Goal: Information Seeking & Learning: Learn about a topic

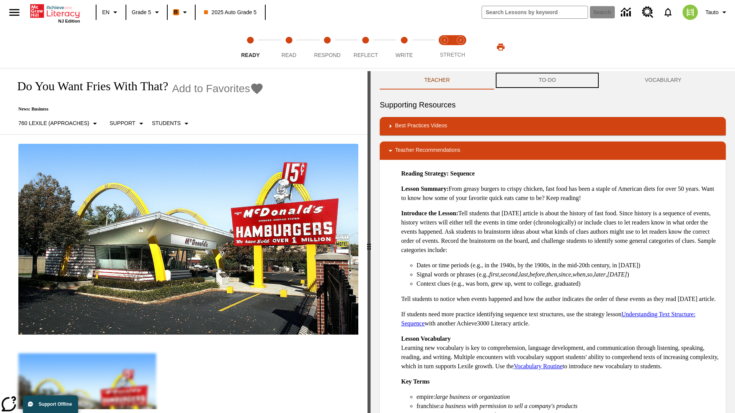
click at [547, 80] on button "TO-DO" at bounding box center [547, 80] width 106 height 18
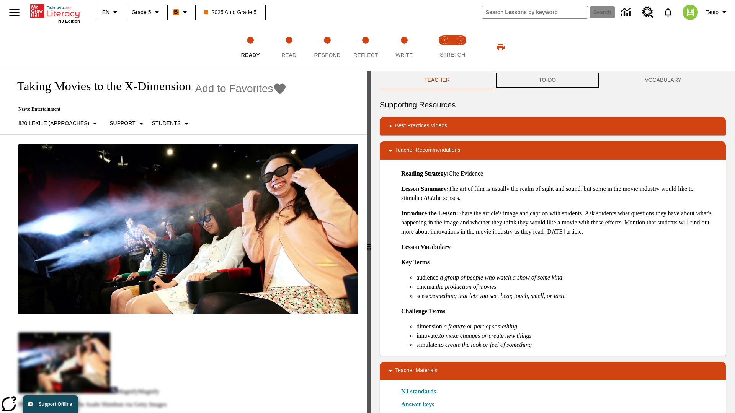
click at [547, 80] on button "TO-DO" at bounding box center [547, 80] width 106 height 18
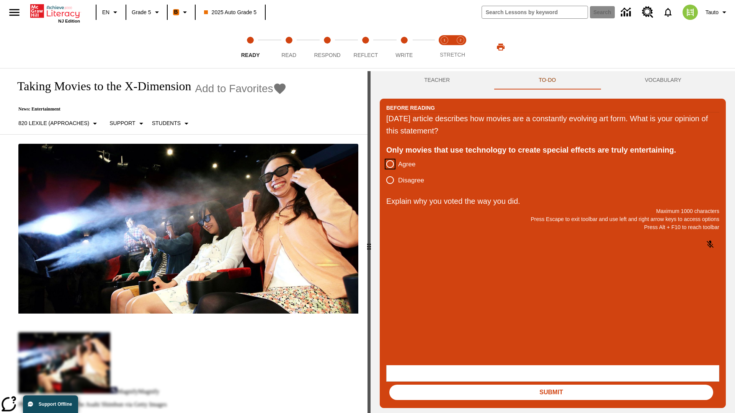
click at [390, 165] on input "Agree" at bounding box center [390, 164] width 16 height 16
radio input "true"
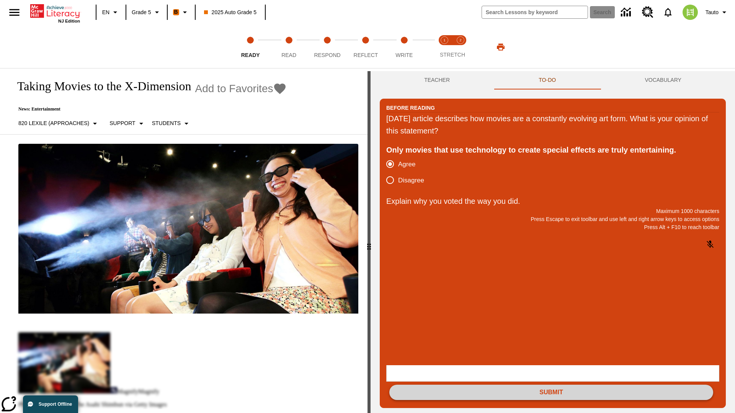
click at [551, 385] on button "Submit" at bounding box center [551, 392] width 324 height 15
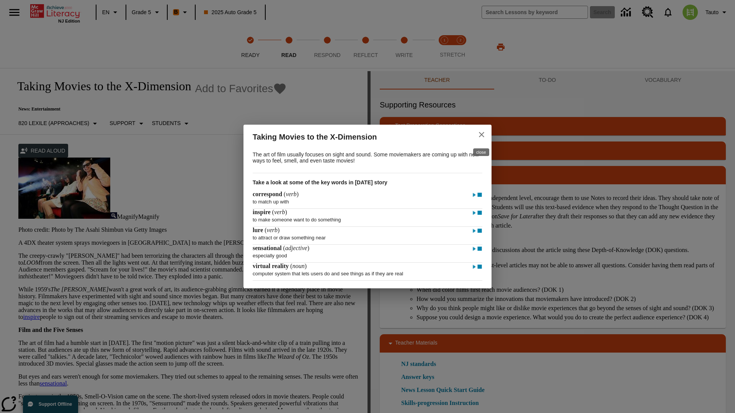
click at [482, 134] on icon "close" at bounding box center [481, 134] width 5 height 5
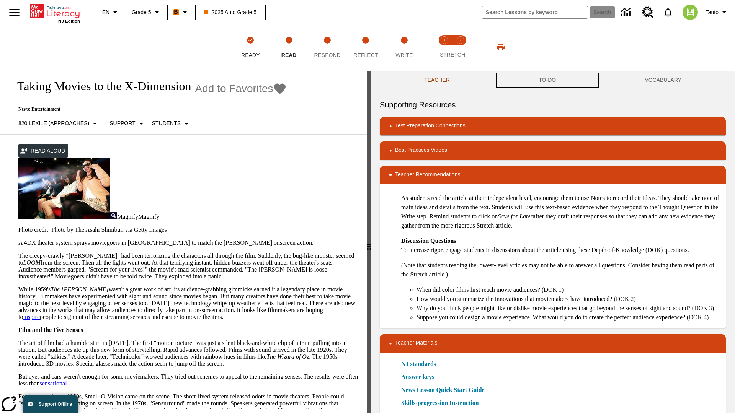
scroll to position [0, 0]
click at [547, 80] on button "TO-DO" at bounding box center [547, 80] width 106 height 18
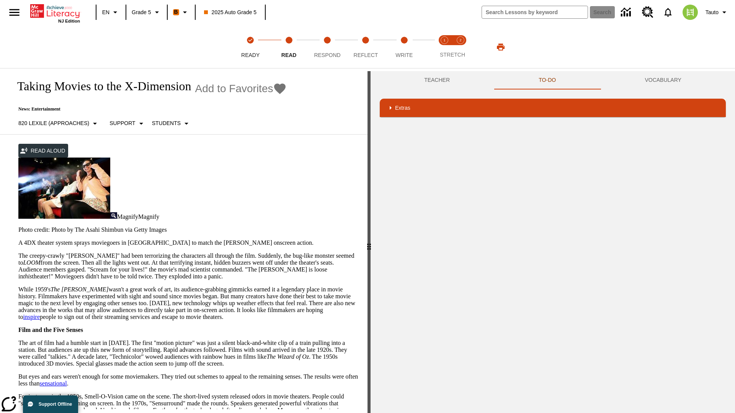
scroll to position [0, 0]
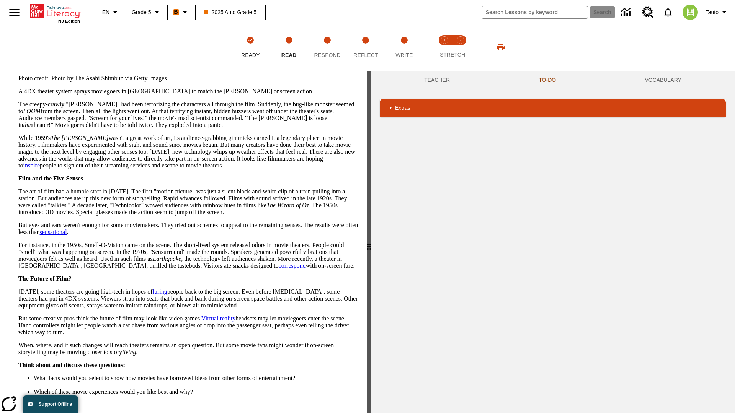
click at [345, 413] on button "Next" at bounding box center [345, 421] width 26 height 14
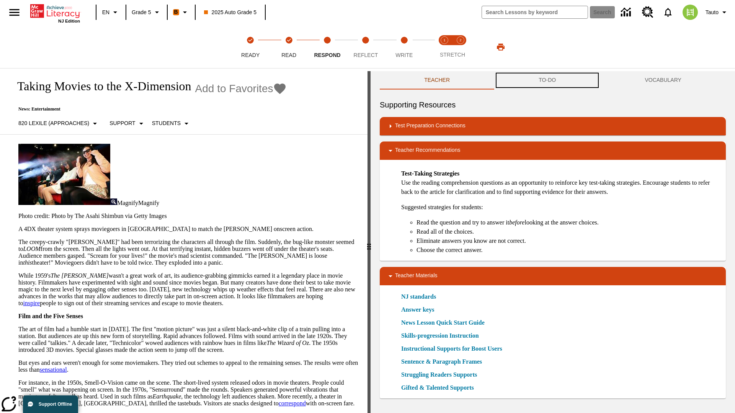
scroll to position [0, 0]
click at [547, 80] on button "TO-DO" at bounding box center [547, 80] width 106 height 18
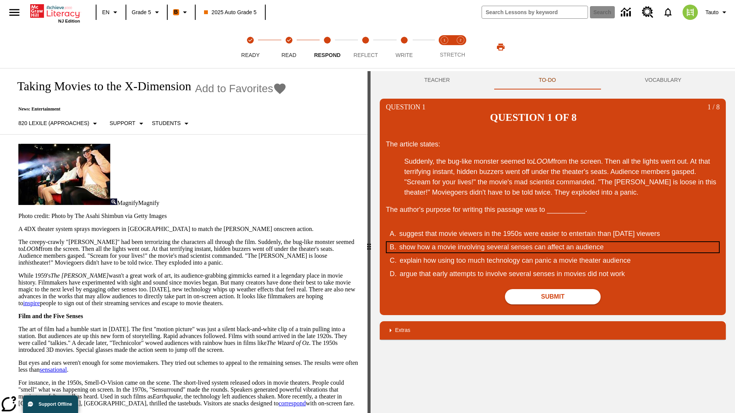
click at [553, 242] on div "show how a movie involving several senses can affect an audience" at bounding box center [547, 247] width 296 height 10
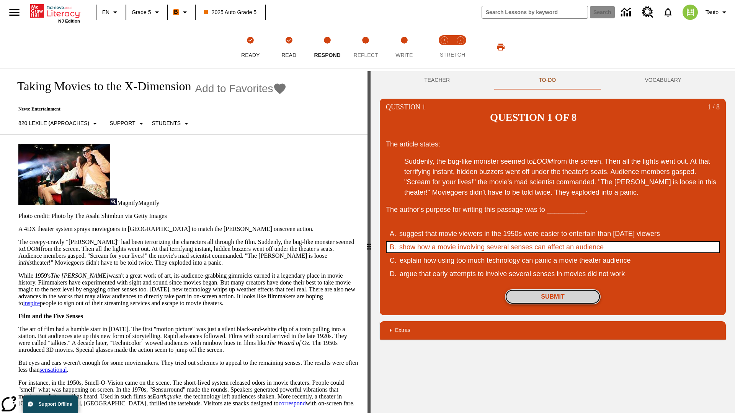
click at [553, 289] on button "Submit" at bounding box center [553, 296] width 96 height 15
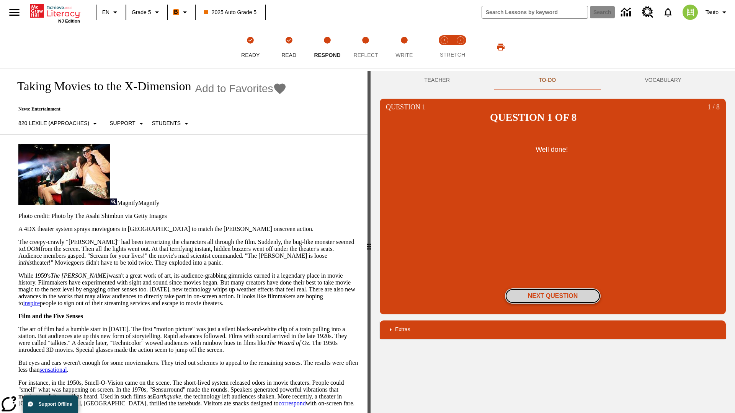
click at [553, 289] on button "Next Question" at bounding box center [553, 296] width 96 height 15
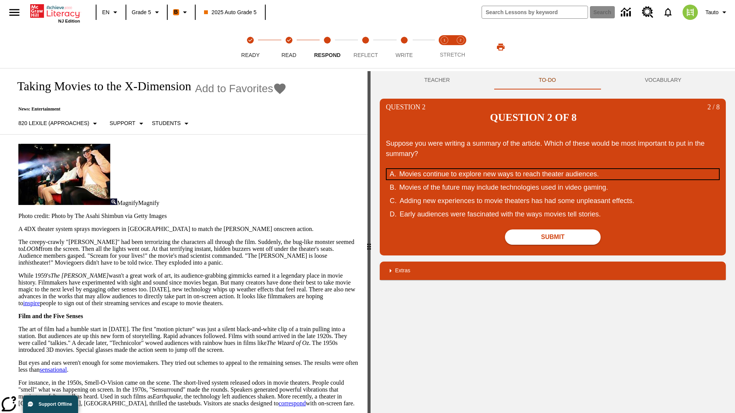
click at [553, 169] on div "Movies continue to explore new ways to reach theater audiences." at bounding box center [547, 174] width 296 height 10
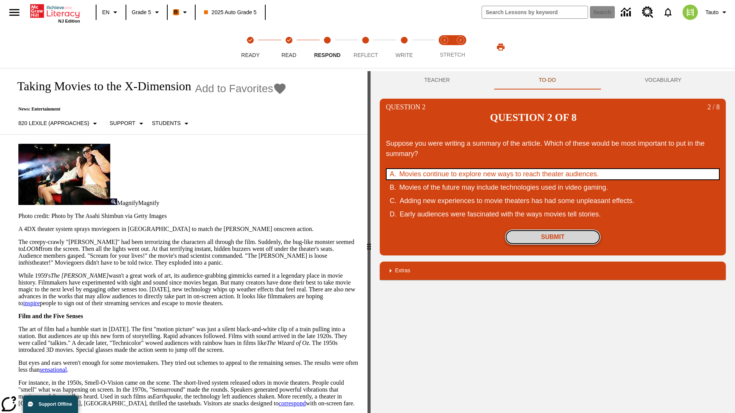
click at [553, 230] on button "Submit" at bounding box center [553, 237] width 96 height 15
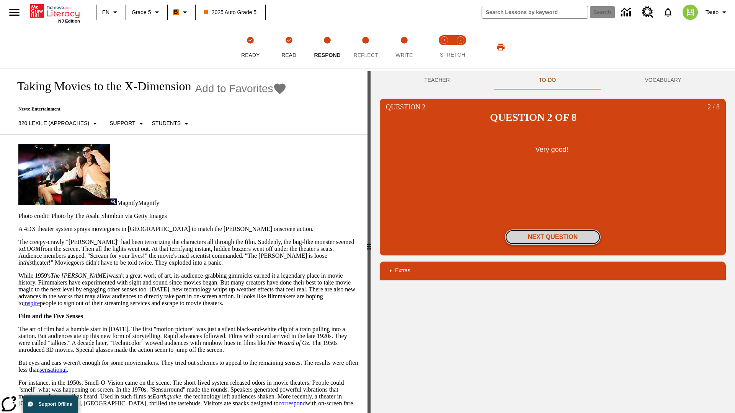
click at [553, 230] on button "Next Question" at bounding box center [553, 237] width 96 height 15
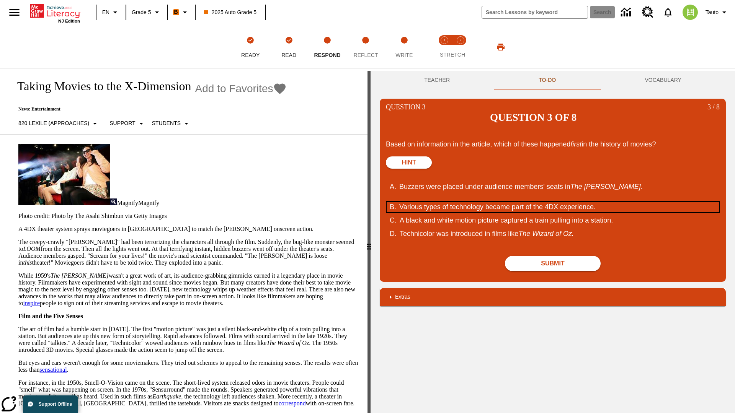
click at [553, 202] on div "Various types of technology became part of the 4DX experience." at bounding box center [547, 207] width 296 height 10
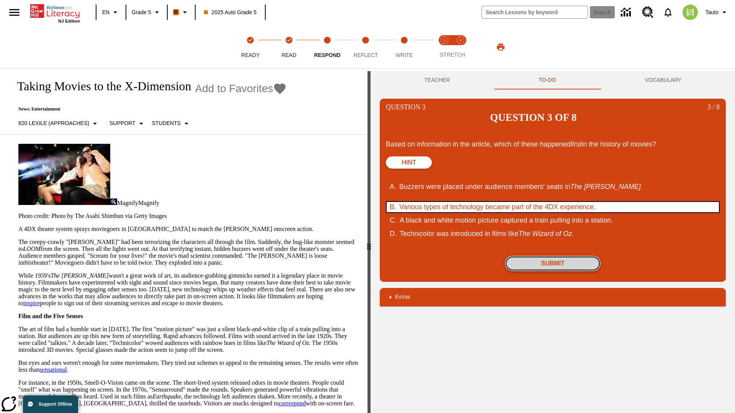
click at [553, 256] on button "Submit" at bounding box center [553, 263] width 96 height 15
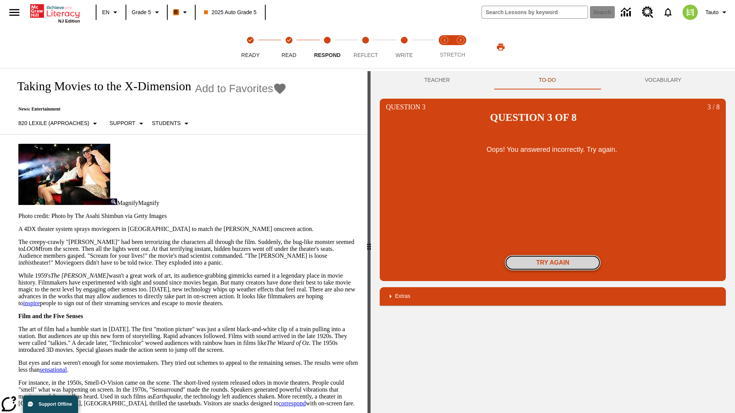
click at [553, 255] on button "Try again" at bounding box center [553, 262] width 96 height 15
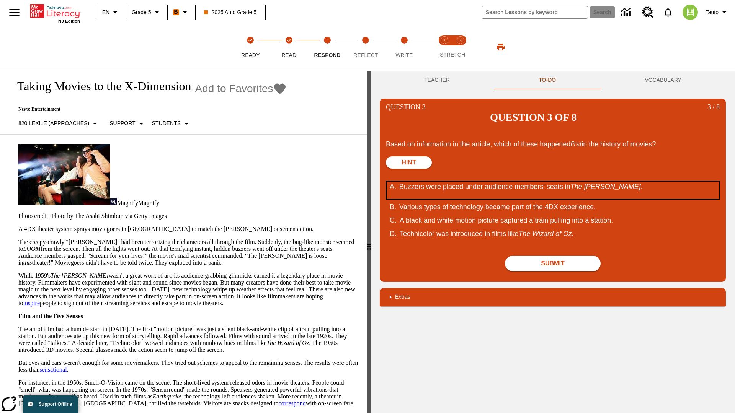
click at [553, 182] on div "Buzzers were placed under audience members' seats in The Tingler ." at bounding box center [547, 190] width 296 height 17
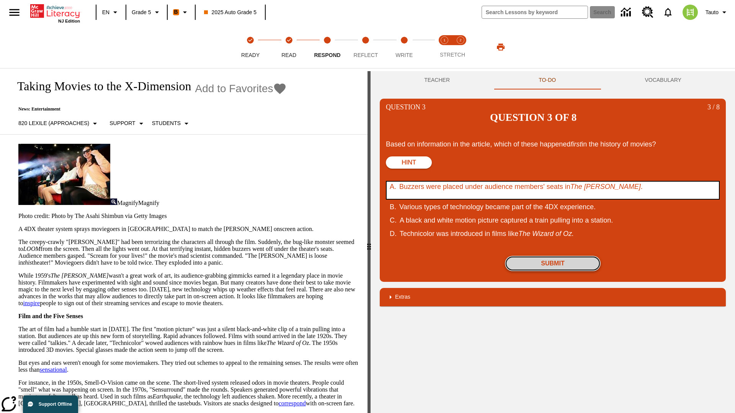
click at [553, 256] on button "Submit" at bounding box center [553, 263] width 96 height 15
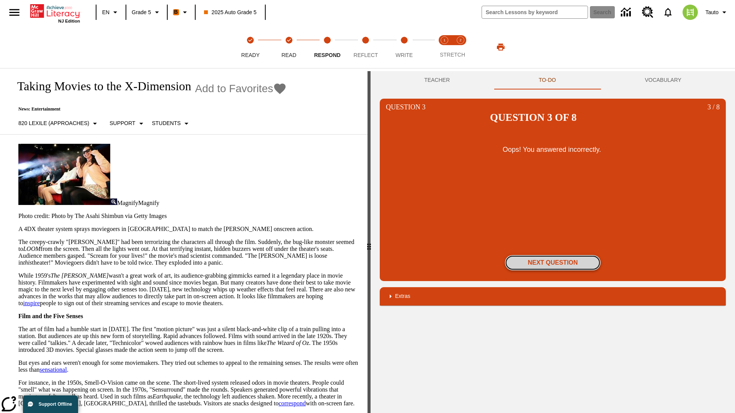
click at [553, 255] on button "Next Question" at bounding box center [553, 262] width 96 height 15
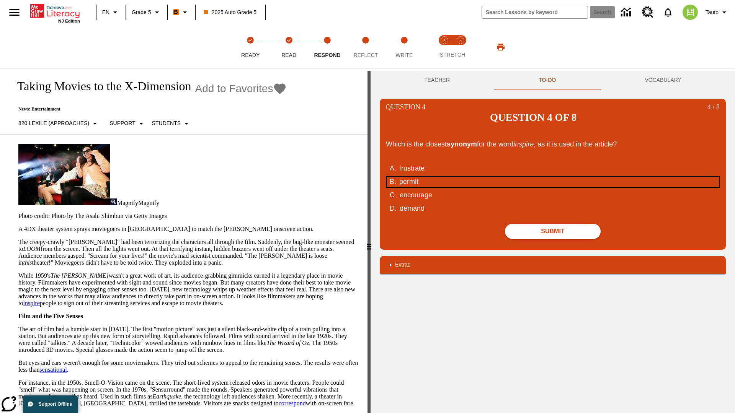
click at [553, 177] on div "permit" at bounding box center [547, 182] width 296 height 10
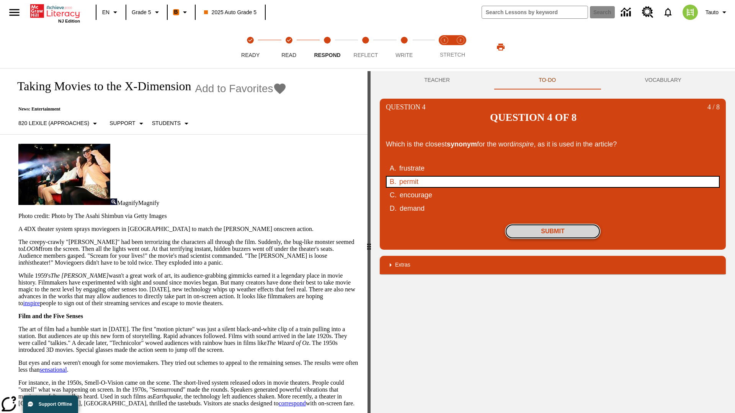
click at [553, 224] on button "Submit" at bounding box center [553, 231] width 96 height 15
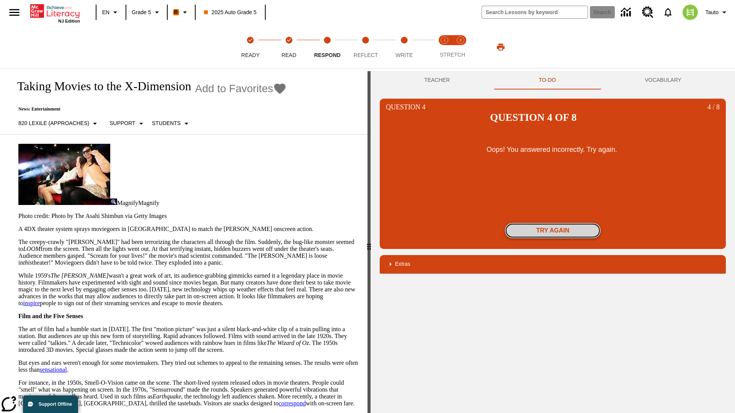
click at [553, 223] on button "Try again" at bounding box center [553, 230] width 96 height 15
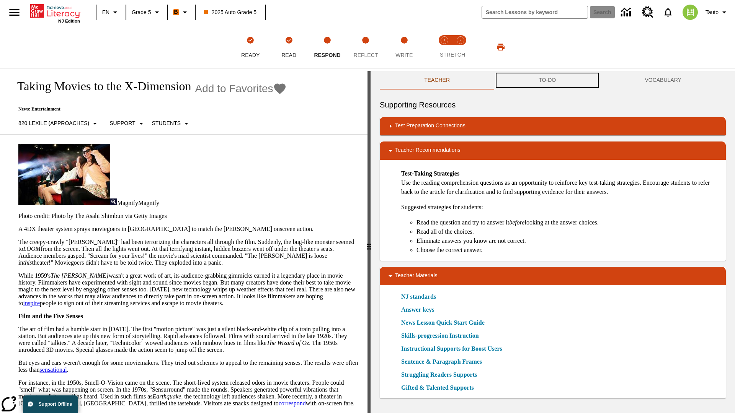
click at [547, 80] on button "TO-DO" at bounding box center [547, 80] width 106 height 18
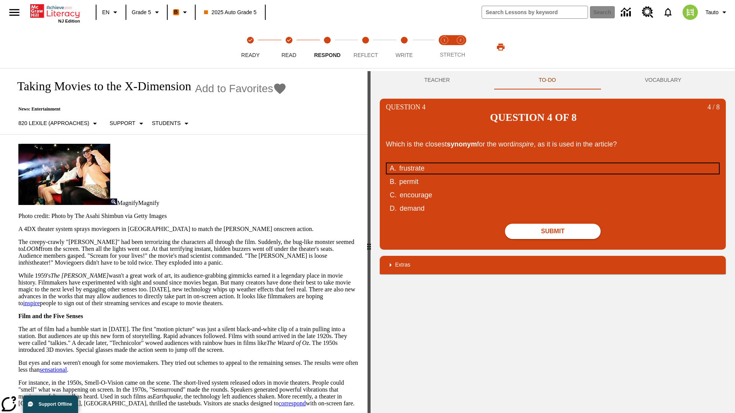
click at [553, 163] on div "frustrate" at bounding box center [547, 168] width 296 height 10
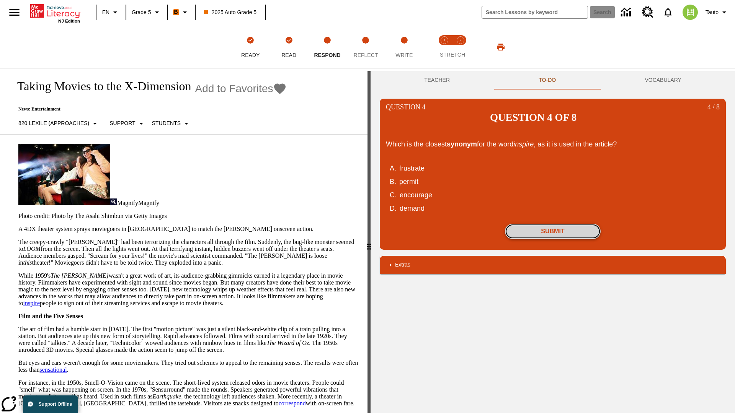
click at [553, 224] on button "Submit" at bounding box center [553, 231] width 96 height 15
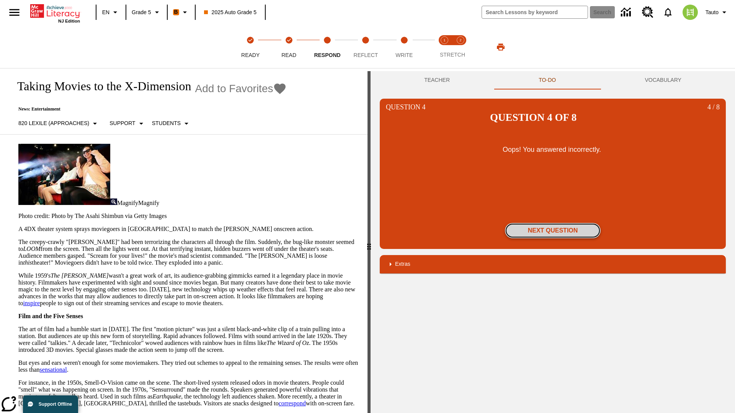
click at [553, 223] on button "Next Question" at bounding box center [553, 230] width 96 height 15
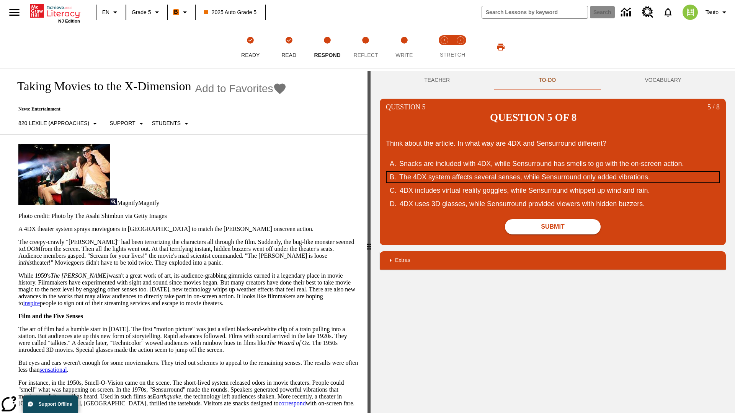
click at [553, 172] on div "The 4DX system affects several senses, while Sensurround only added vibrations." at bounding box center [547, 177] width 296 height 10
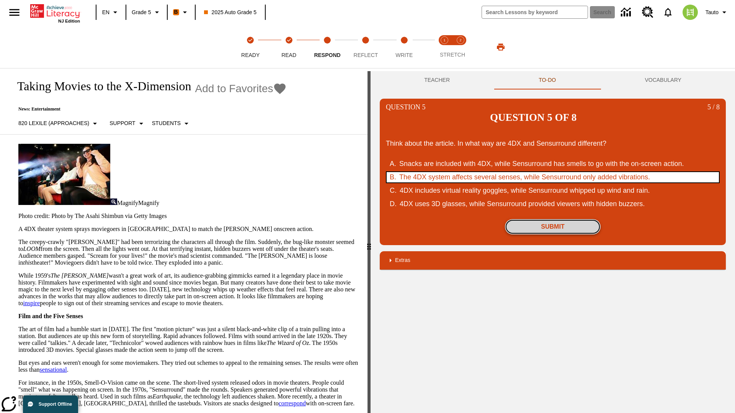
click at [553, 219] on button "Submit" at bounding box center [553, 226] width 96 height 15
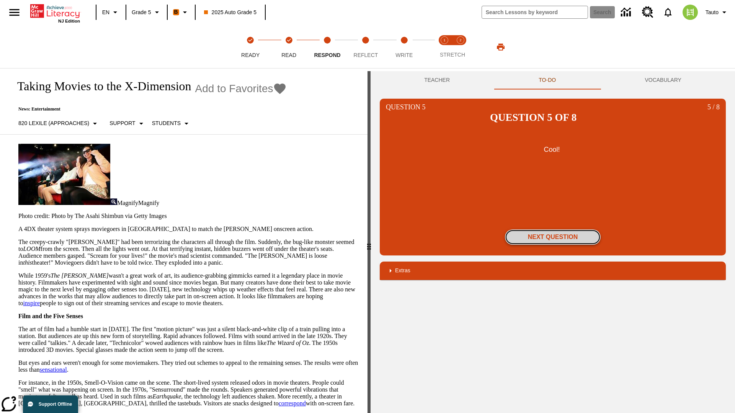
click at [553, 230] on button "Next Question" at bounding box center [553, 237] width 96 height 15
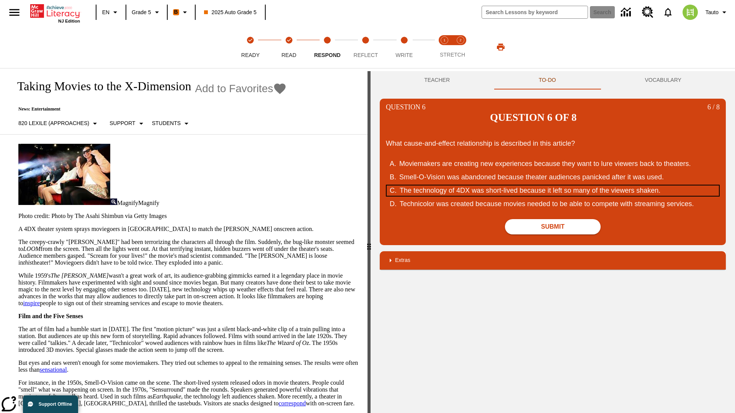
click at [553, 186] on div "The technology of 4DX was short-lived because it left so many of the viewers sh…" at bounding box center [548, 191] width 296 height 10
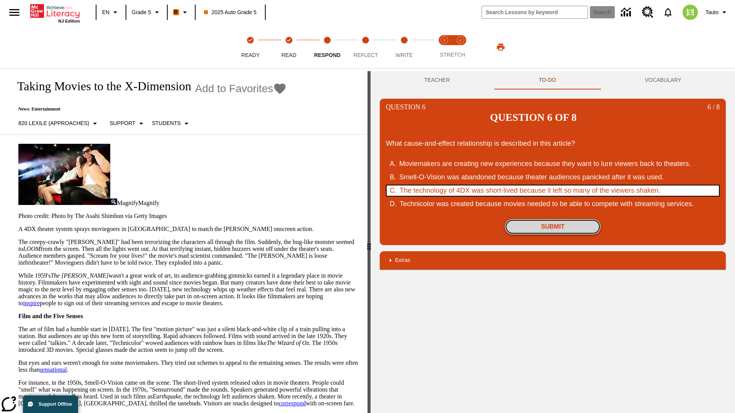
click at [553, 227] on button "Submit" at bounding box center [553, 226] width 96 height 15
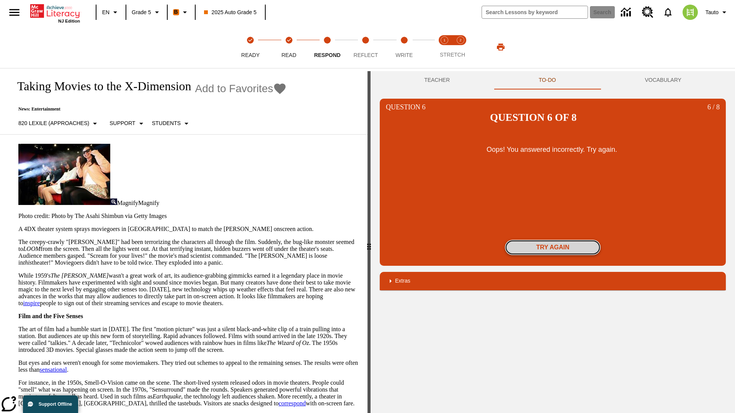
click at [553, 240] on button "Try again" at bounding box center [553, 247] width 96 height 15
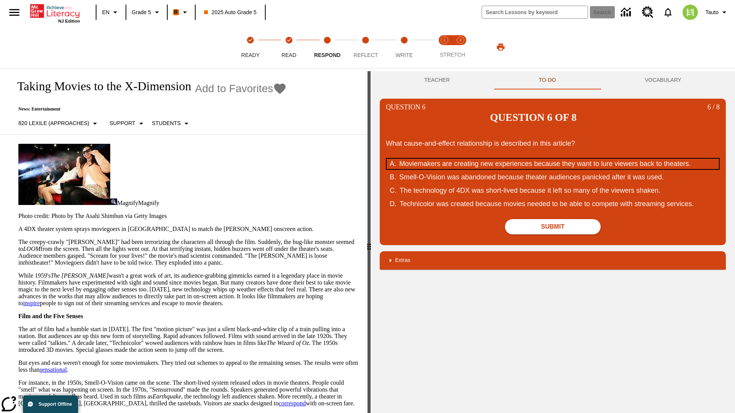
click at [553, 159] on div "Moviemakers are creating new experiences because they want to lure viewers back…" at bounding box center [547, 164] width 296 height 10
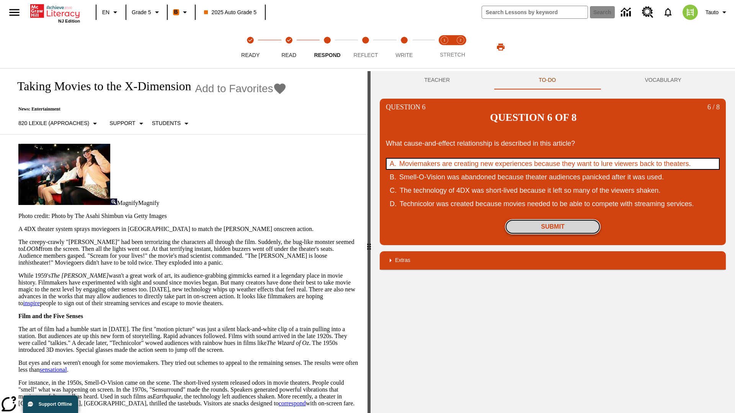
click at [553, 227] on button "Submit" at bounding box center [553, 226] width 96 height 15
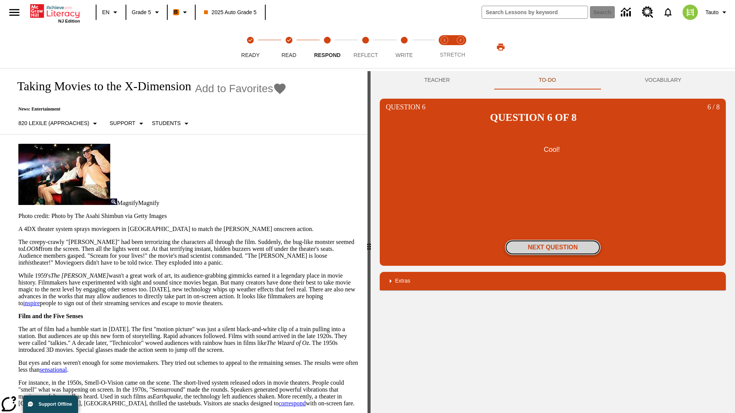
click at [553, 240] on button "Next Question" at bounding box center [553, 247] width 96 height 15
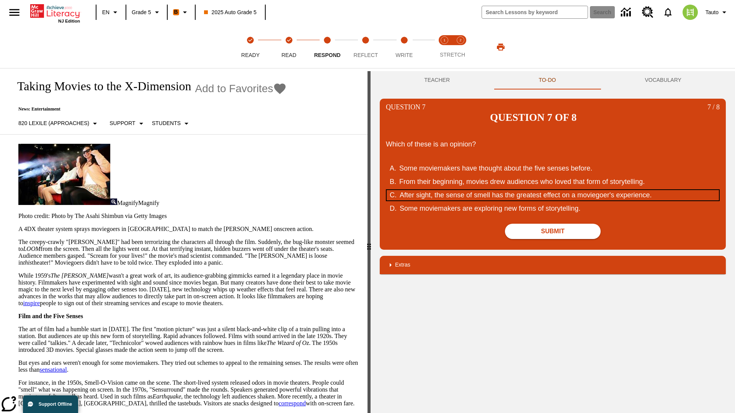
click at [553, 190] on div "After sight, the sense of smell has the greatest effect on a moviegoer's experi…" at bounding box center [548, 195] width 296 height 10
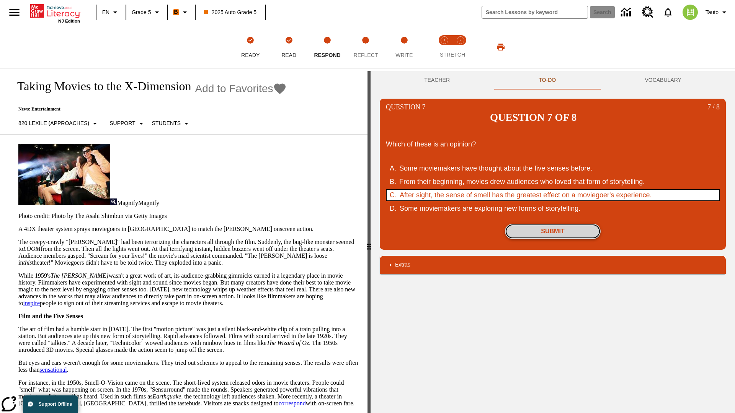
click at [553, 224] on button "Submit" at bounding box center [553, 231] width 96 height 15
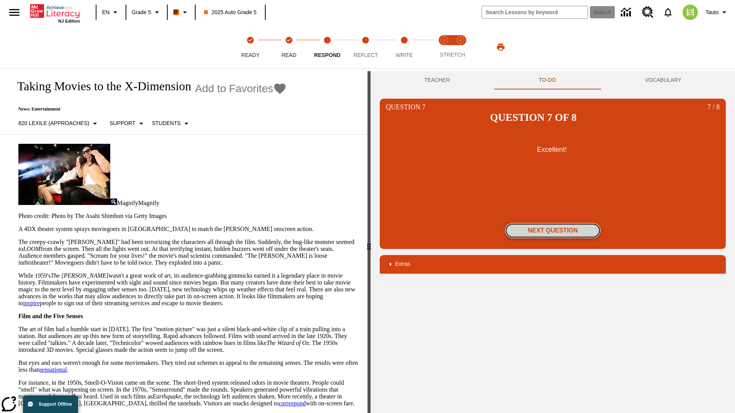
click at [553, 223] on button "Next Question" at bounding box center [553, 230] width 96 height 15
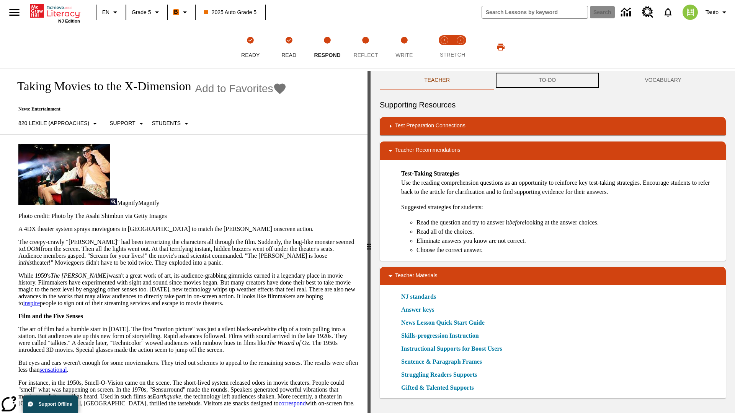
click at [547, 80] on button "TO-DO" at bounding box center [547, 80] width 106 height 18
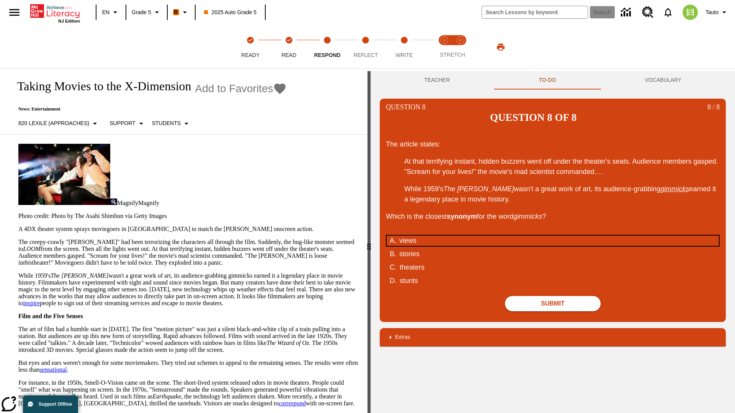
click at [553, 236] on div "views" at bounding box center [547, 241] width 296 height 10
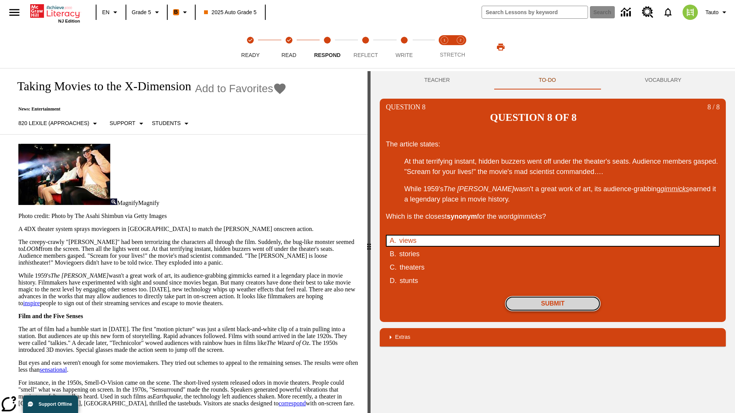
click at [553, 296] on button "Submit" at bounding box center [553, 303] width 96 height 15
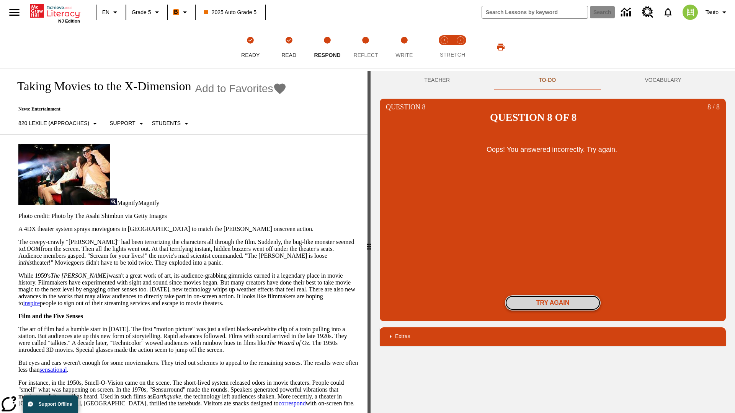
click at [553, 296] on button "Try again" at bounding box center [553, 303] width 96 height 15
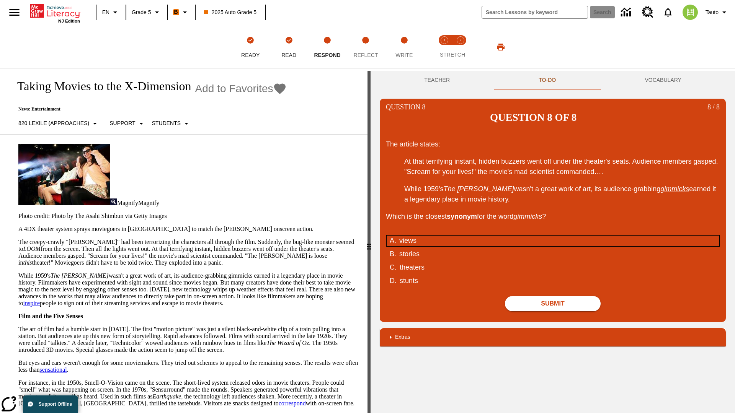
click at [553, 236] on div "views" at bounding box center [547, 241] width 296 height 10
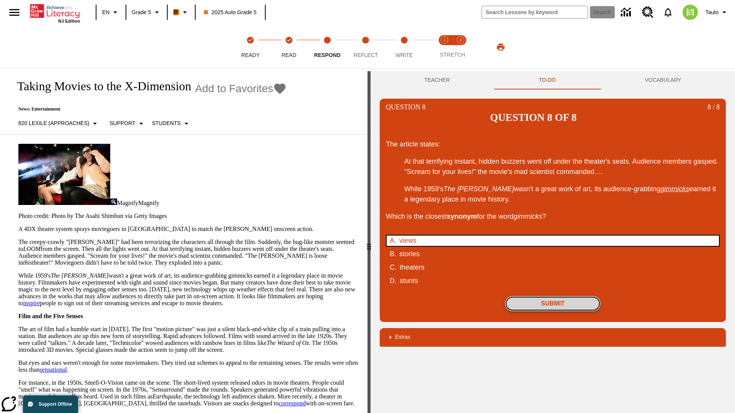
click at [553, 296] on button "Submit" at bounding box center [553, 303] width 96 height 15
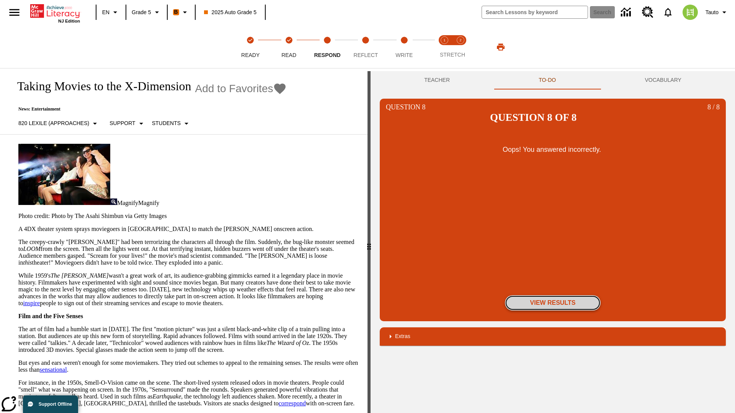
click at [553, 296] on button "View Results" at bounding box center [553, 303] width 96 height 15
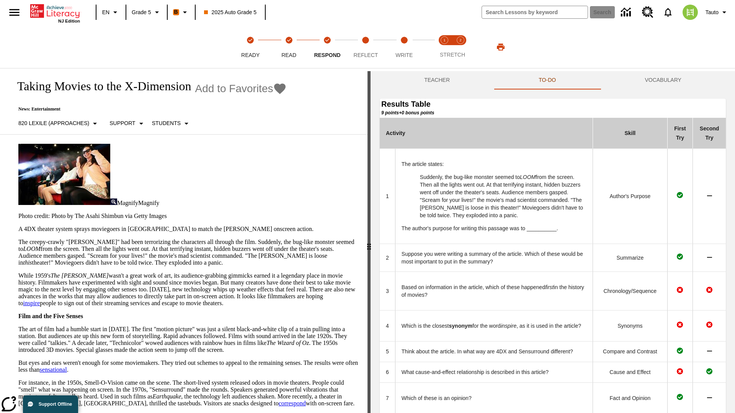
scroll to position [209, 0]
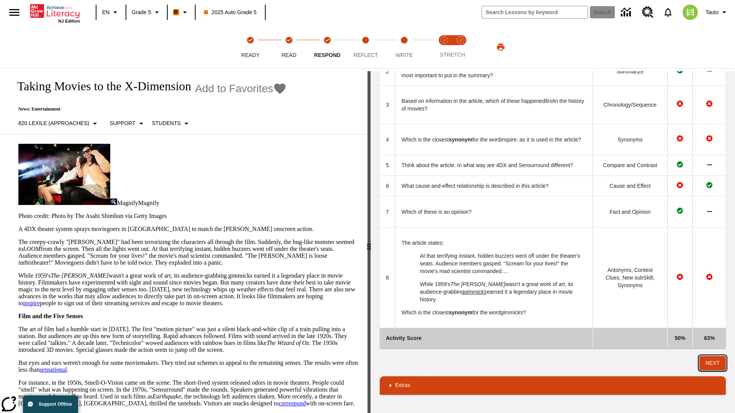
click at [713, 363] on button "Next" at bounding box center [712, 363] width 26 height 14
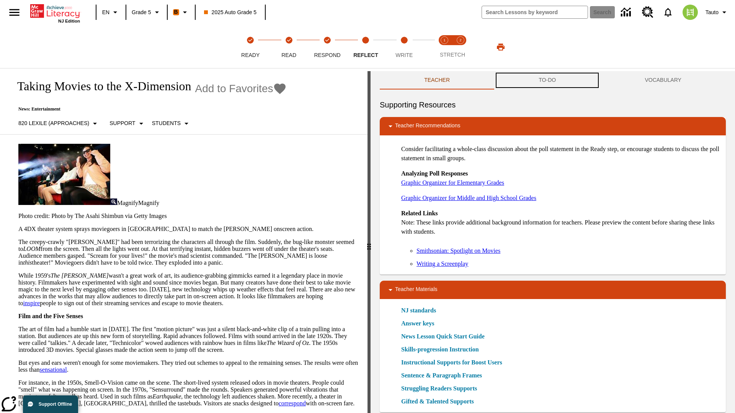
click at [547, 80] on button "TO-DO" at bounding box center [547, 80] width 106 height 18
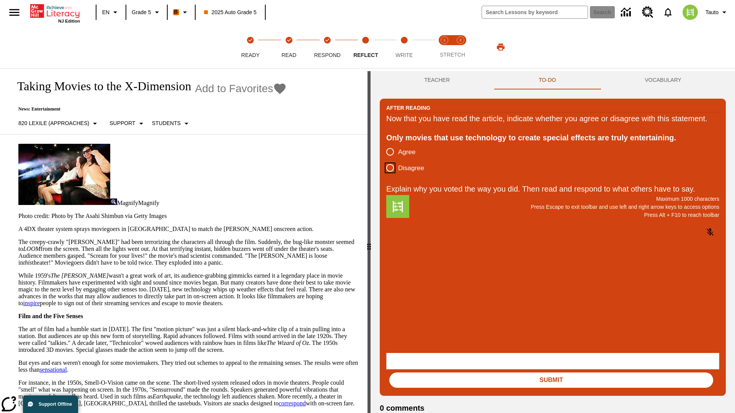
click at [390, 176] on input "Disagree" at bounding box center [390, 168] width 16 height 16
radio input "true"
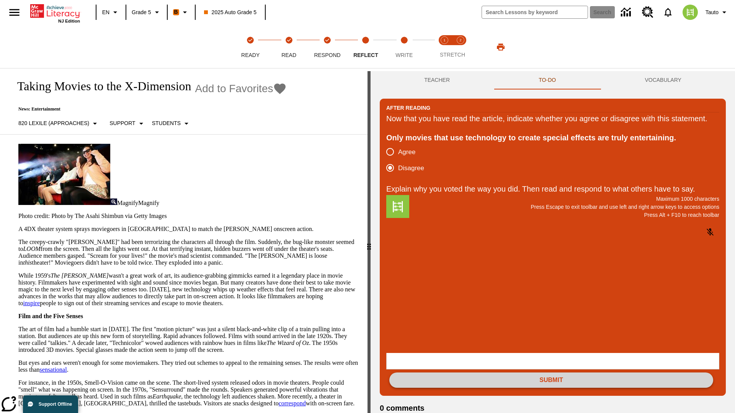
click at [551, 373] on button "Submit" at bounding box center [551, 380] width 324 height 15
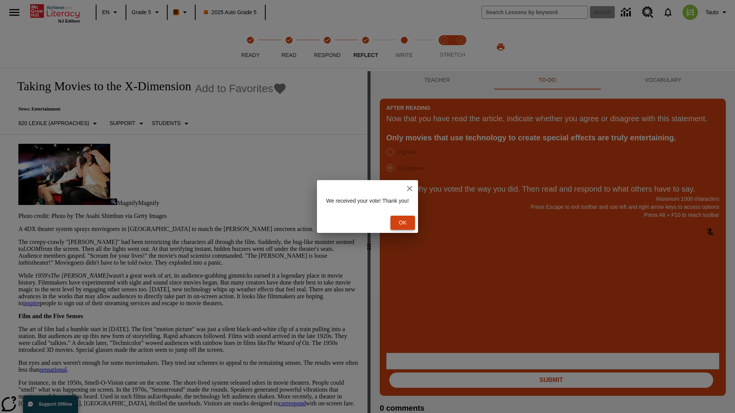
click at [407, 223] on button "Ok" at bounding box center [403, 223] width 25 height 14
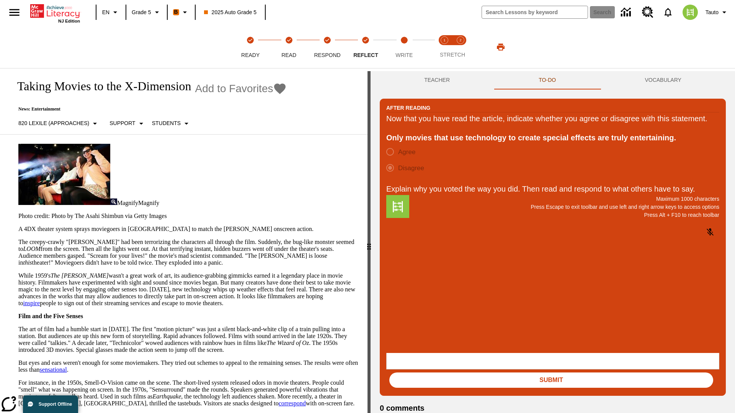
scroll to position [12, 0]
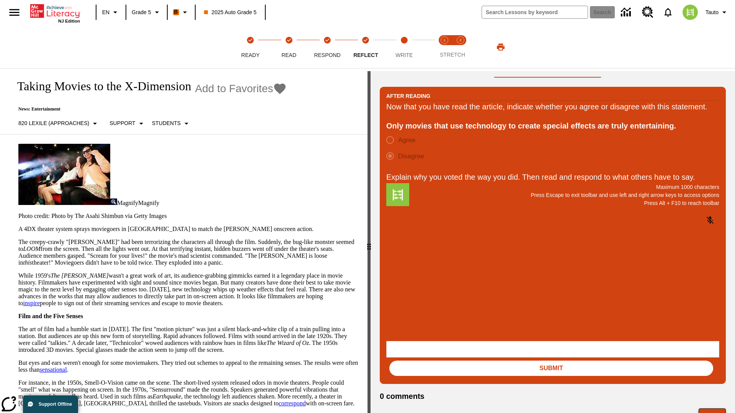
click at [713, 409] on button "Next" at bounding box center [712, 416] width 27 height 15
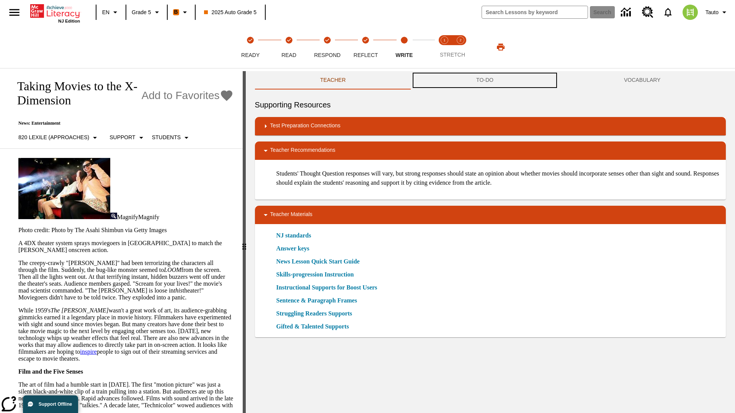
scroll to position [0, 0]
click at [485, 80] on button "TO-DO" at bounding box center [485, 80] width 148 height 18
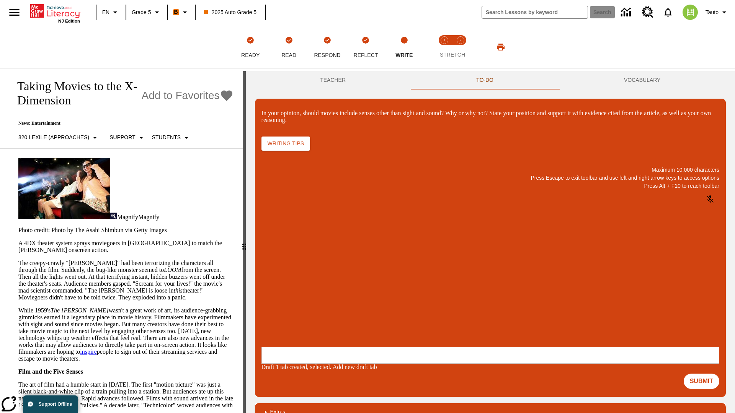
scroll to position [0, 0]
click at [373, 299] on p "\a\9In your opinion, should movies include senses other than sight and sound? W…" at bounding box center [318, 297] width 109 height 7
click at [702, 374] on button "Submit" at bounding box center [702, 381] width 36 height 15
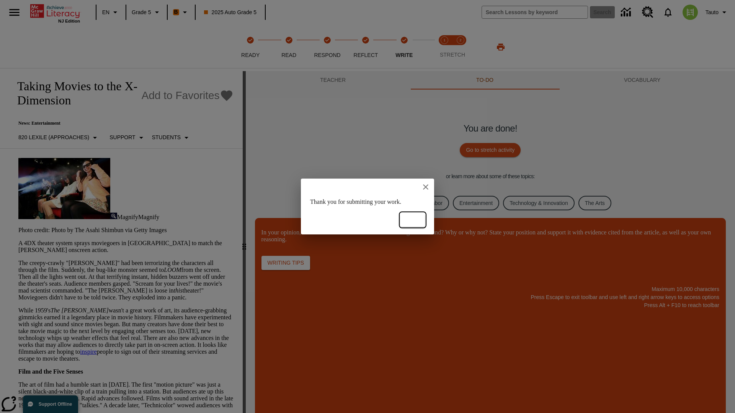
click at [413, 220] on button "Ok" at bounding box center [412, 220] width 25 height 14
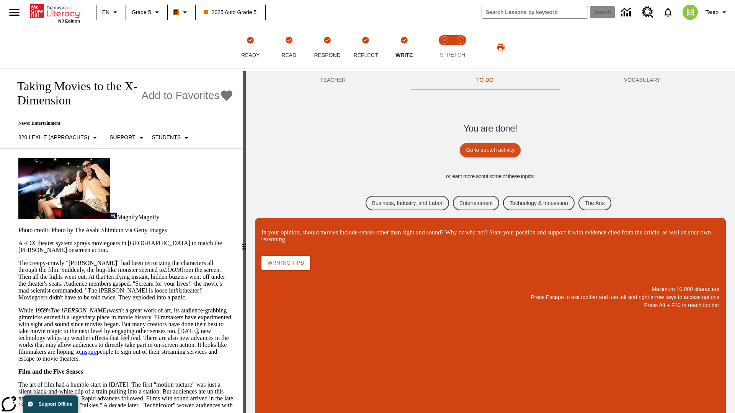
click at [401, 203] on link "Business, Industry, and Labor" at bounding box center [407, 203] width 83 height 15
